Goal: Find specific page/section: Find specific page/section

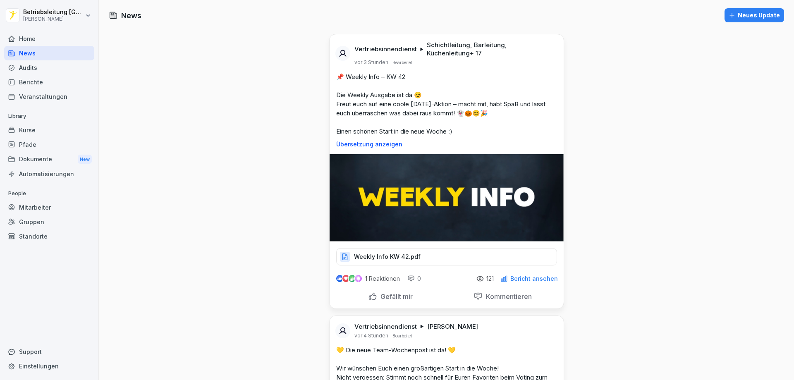
click at [53, 84] on div "Berichte" at bounding box center [49, 82] width 90 height 14
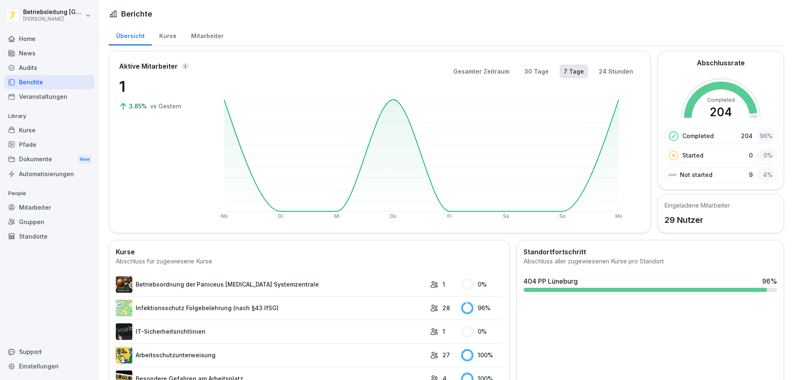
click at [56, 69] on div "Audits" at bounding box center [49, 67] width 90 height 14
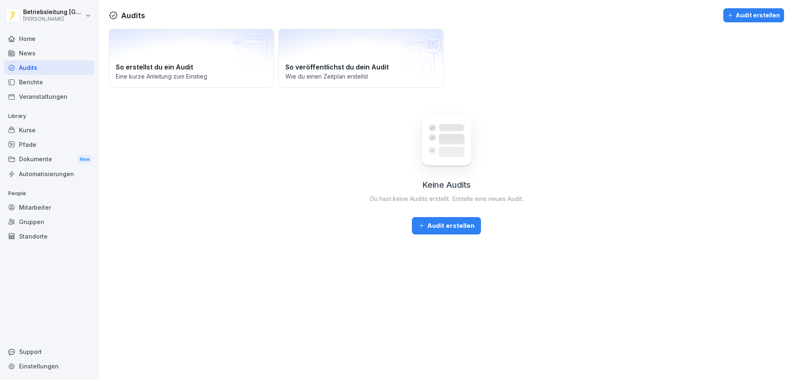
click at [56, 80] on div "Berichte" at bounding box center [49, 82] width 90 height 14
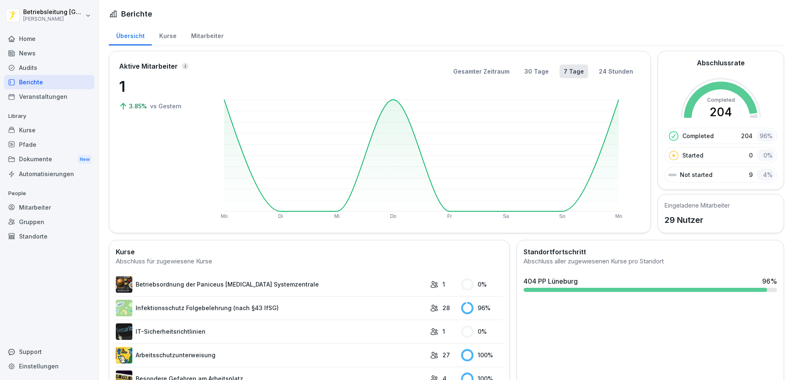
click at [36, 72] on div "Audits" at bounding box center [49, 67] width 90 height 14
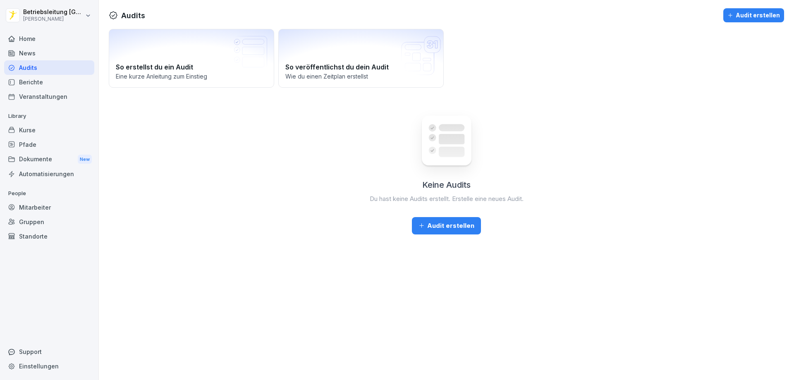
click at [49, 50] on div "News" at bounding box center [49, 53] width 90 height 14
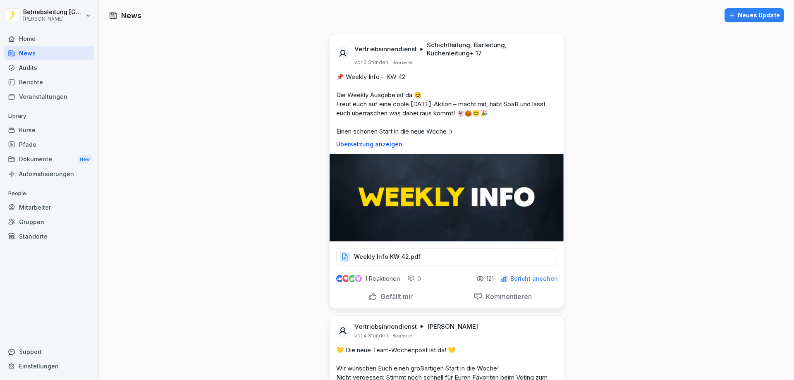
click at [64, 44] on div "Home" at bounding box center [49, 38] width 90 height 14
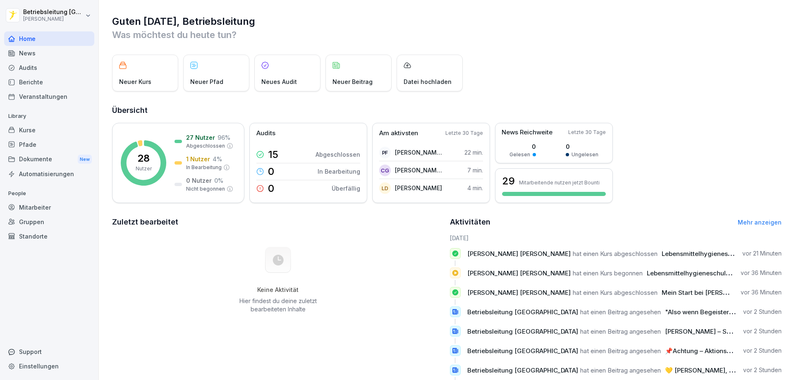
click at [56, 47] on div "News" at bounding box center [49, 53] width 90 height 14
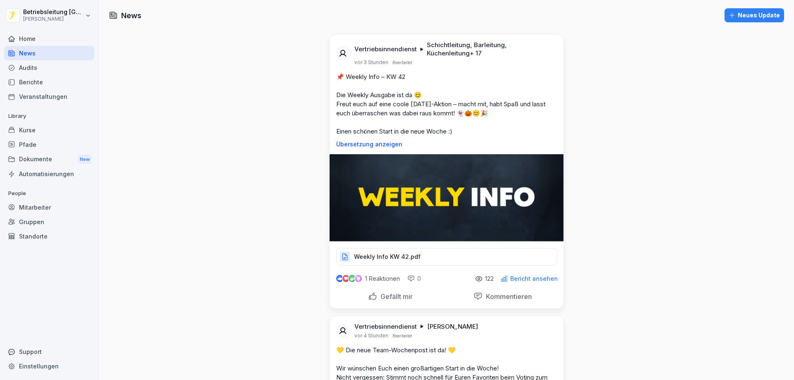
click at [61, 42] on div "Home" at bounding box center [49, 38] width 90 height 14
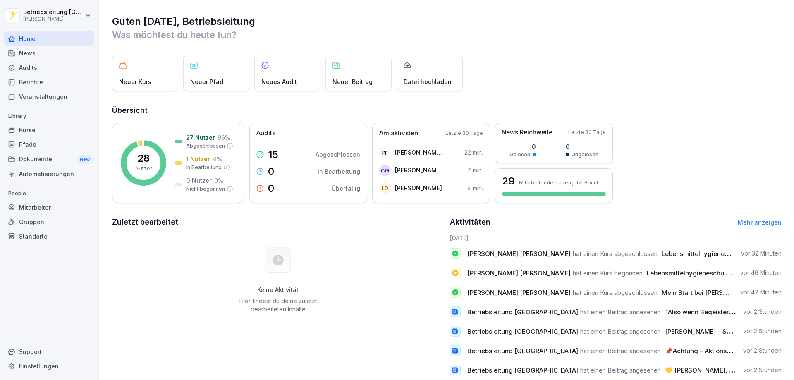
click at [50, 84] on div "Berichte" at bounding box center [49, 82] width 90 height 14
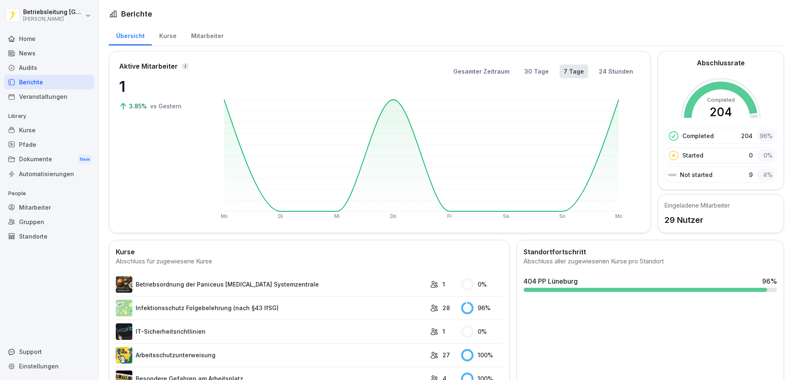
click at [60, 64] on div "Audits" at bounding box center [49, 67] width 90 height 14
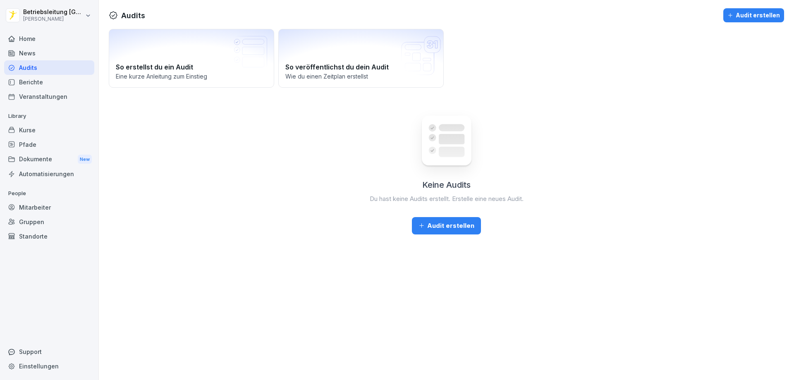
click at [46, 79] on div "Berichte" at bounding box center [49, 82] width 90 height 14
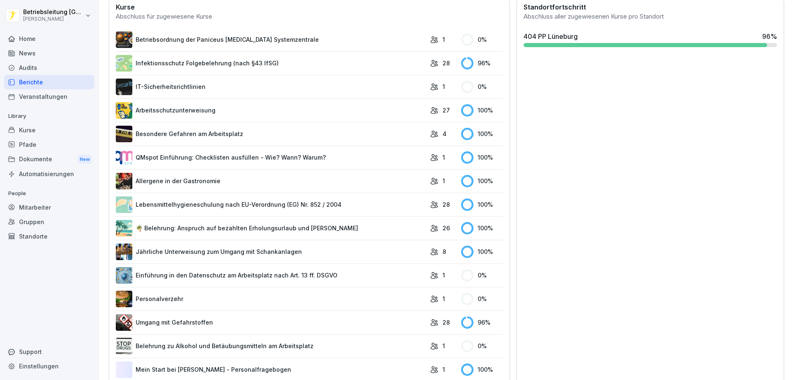
scroll to position [360, 0]
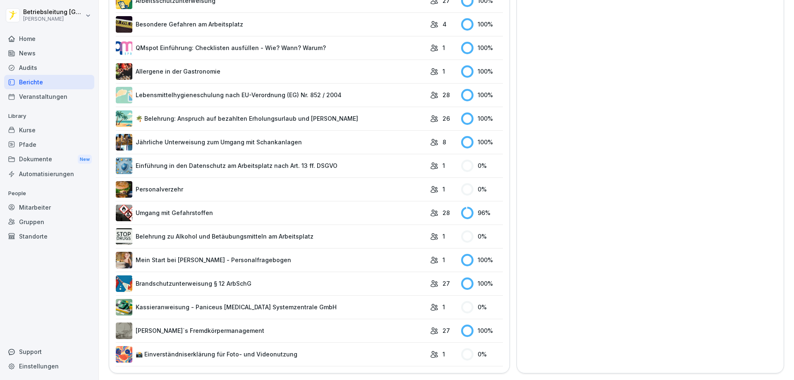
click at [245, 260] on link "Mein Start bei [PERSON_NAME] - Personalfragebogen" at bounding box center [271, 260] width 310 height 17
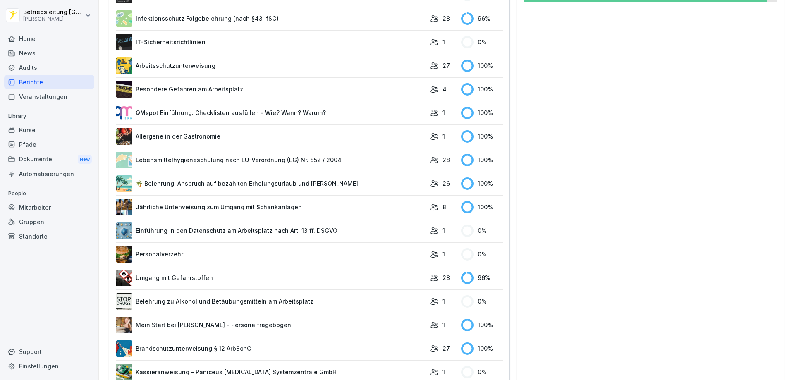
scroll to position [360, 0]
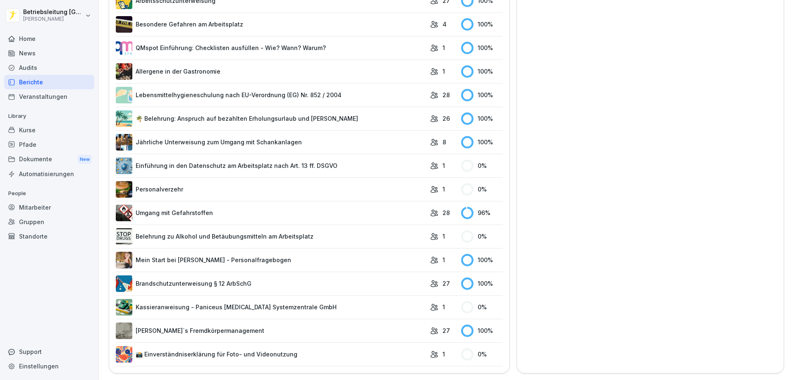
click at [238, 87] on link "Lebensmittelhygieneschulung nach EU-Verordnung (EG) Nr. 852 / 2004" at bounding box center [271, 95] width 310 height 17
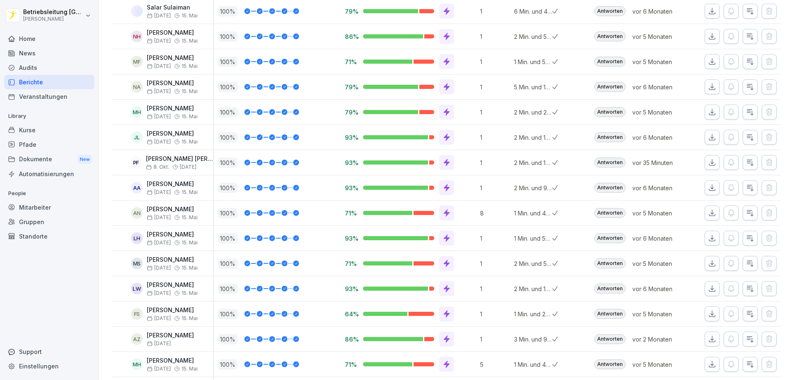
scroll to position [422, 0]
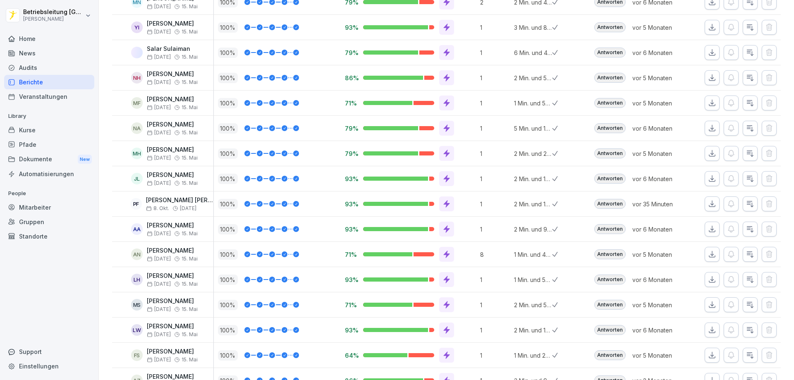
click at [708, 203] on icon "button" at bounding box center [712, 204] width 8 height 8
click at [52, 78] on div "Berichte" at bounding box center [49, 82] width 90 height 14
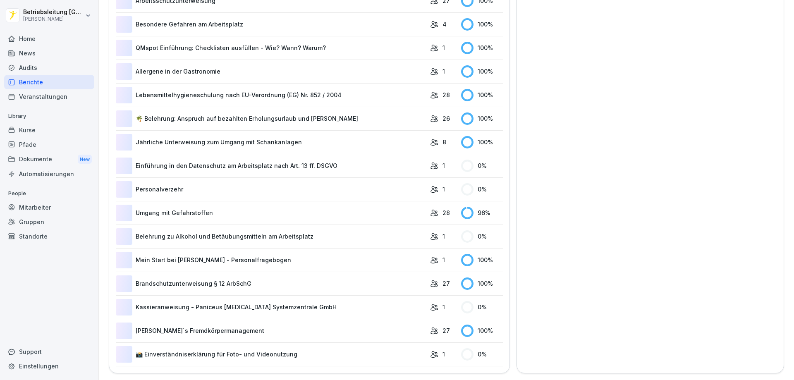
scroll to position [51, 0]
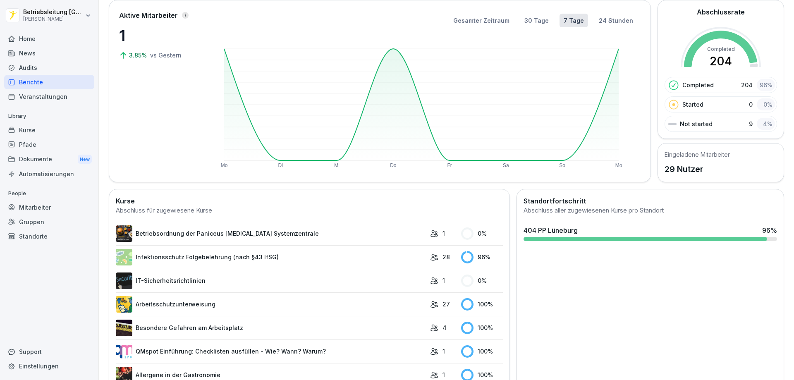
click at [80, 54] on div "News" at bounding box center [49, 53] width 90 height 14
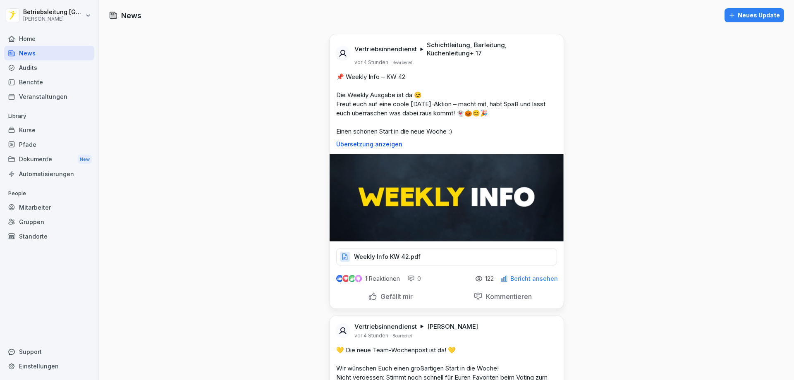
click at [58, 40] on div "Home" at bounding box center [49, 38] width 90 height 14
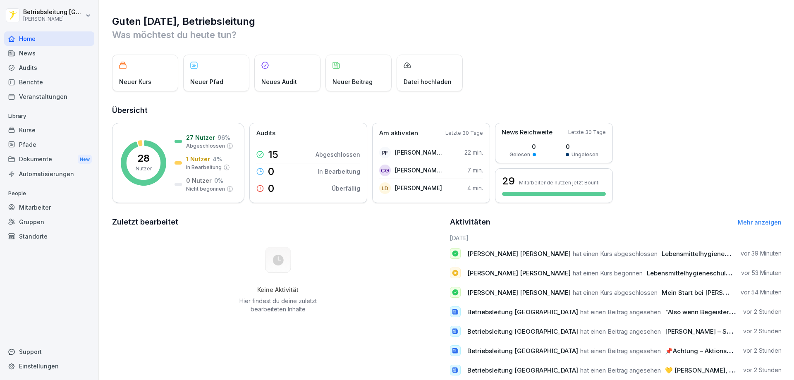
click at [50, 51] on div "News" at bounding box center [49, 53] width 90 height 14
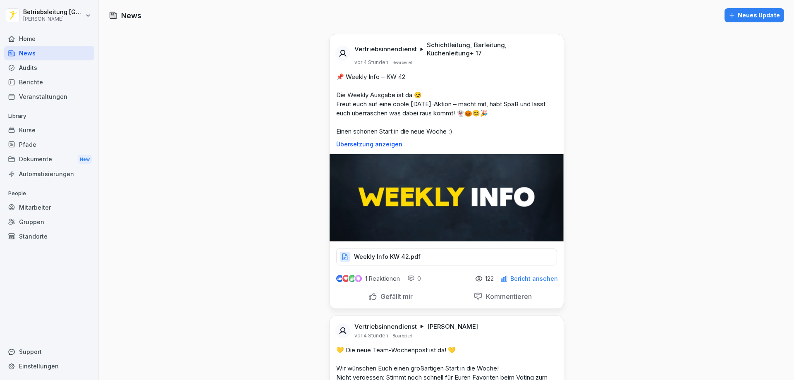
click at [52, 39] on div "Home" at bounding box center [49, 38] width 90 height 14
